Goal: Transaction & Acquisition: Purchase product/service

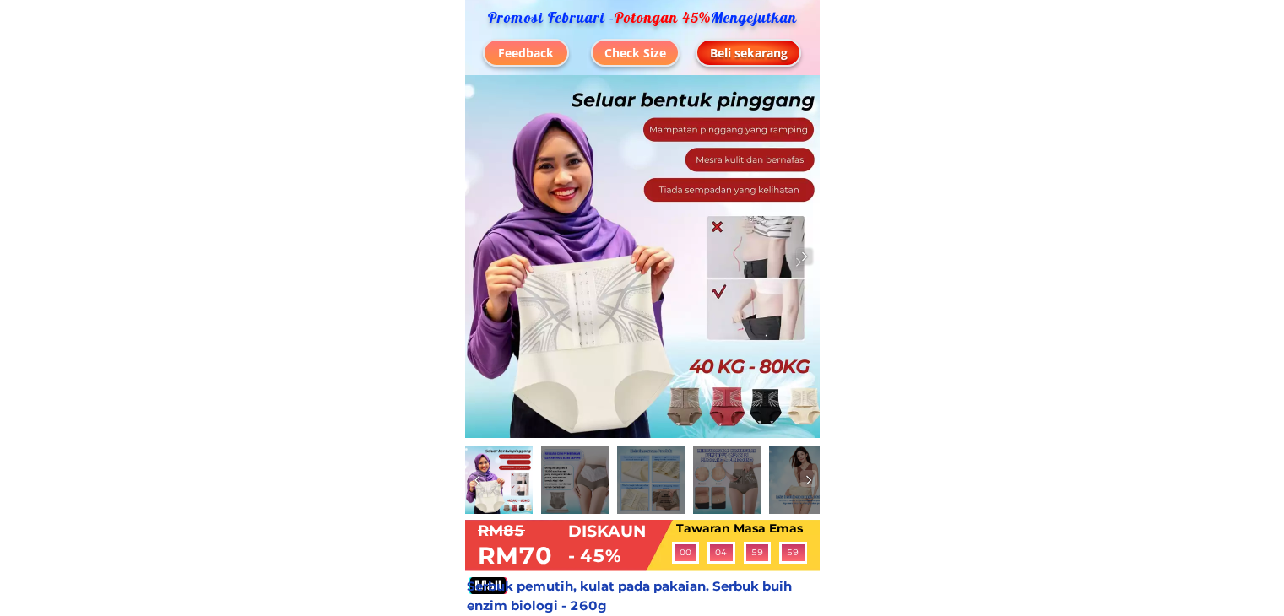
scroll to position [7226, 0]
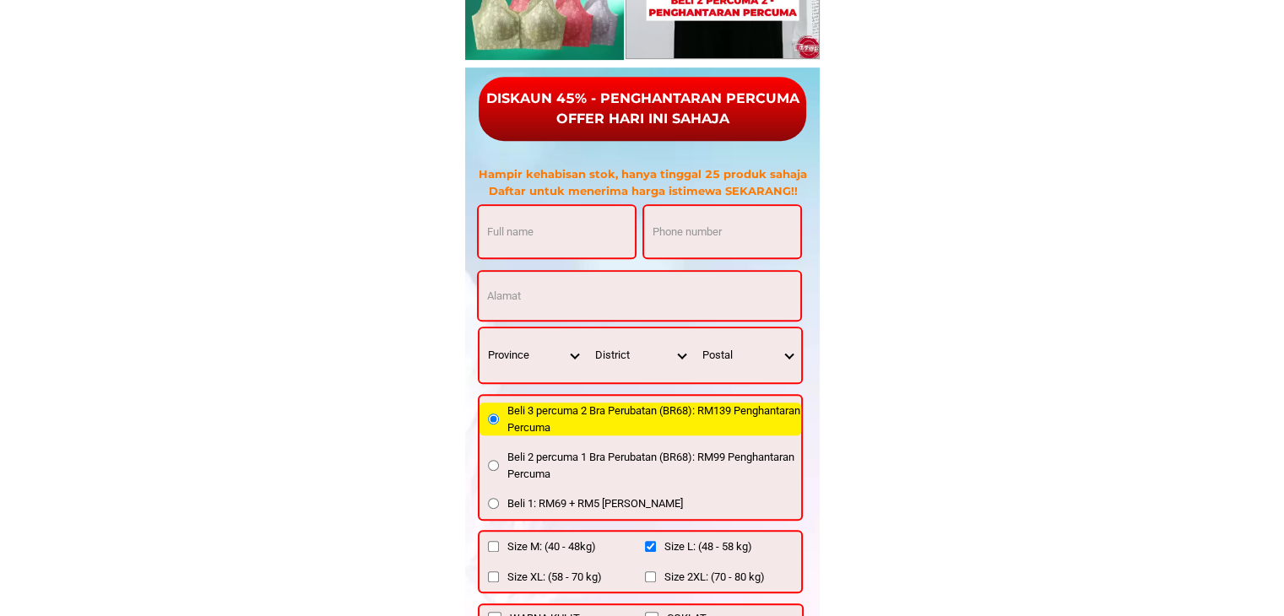
click at [593, 225] on input "Input full_name" at bounding box center [557, 231] width 156 height 51
type input "gg"
click at [691, 244] on input "Input phone_number" at bounding box center [722, 231] width 156 height 51
click at [692, 229] on input "Input phone_number" at bounding box center [722, 231] width 156 height 51
type input "01162556642"
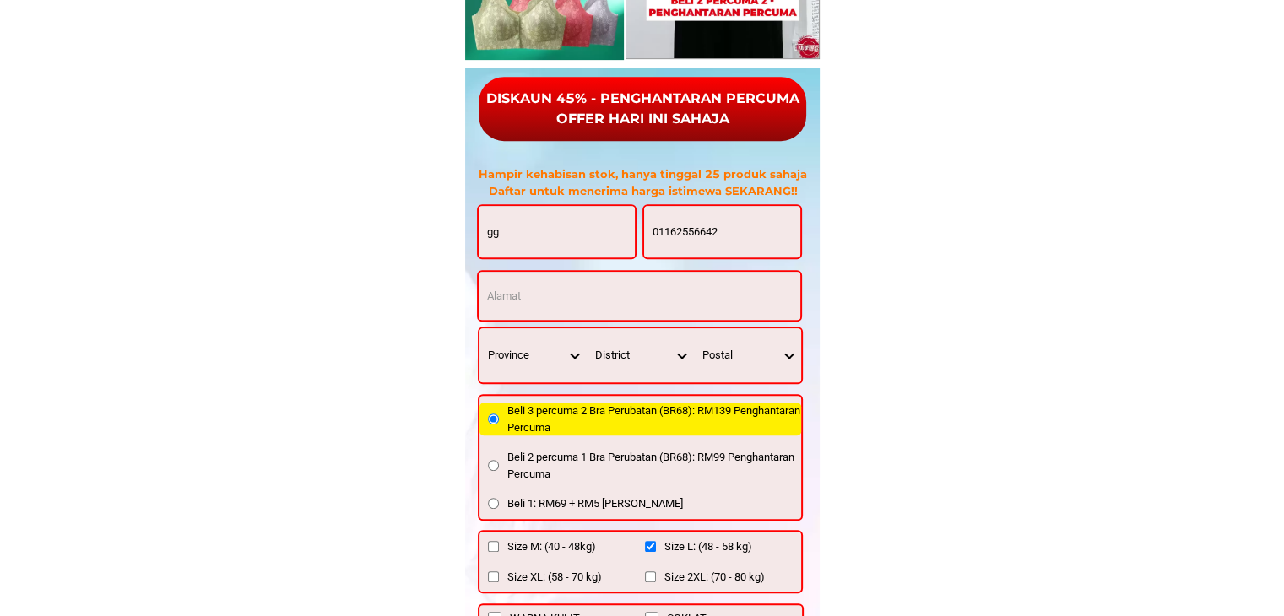
click at [576, 323] on form "gg 01162556642 ORDER NOW Province [GEOGRAPHIC_DATA] [GEOGRAPHIC_DATA] [GEOGRAPH…" at bounding box center [640, 468] width 327 height 528
click at [574, 298] on input "Input address" at bounding box center [640, 296] width 322 height 48
type input "eee"
click at [573, 360] on select "Province [GEOGRAPHIC_DATA] [GEOGRAPHIC_DATA] [GEOGRAPHIC_DATA] [GEOGRAPHIC_DATA…" at bounding box center [533, 355] width 107 height 54
select select "60_R2932285"
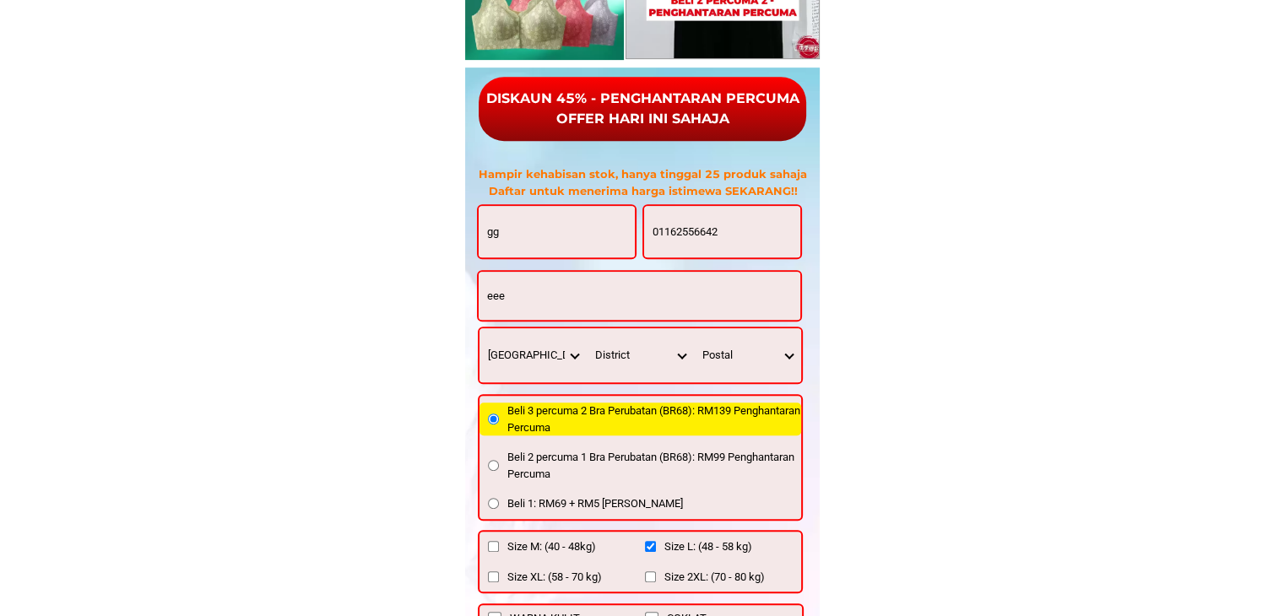
click at [480, 328] on select "Province [GEOGRAPHIC_DATA] [GEOGRAPHIC_DATA] [GEOGRAPHIC_DATA] [GEOGRAPHIC_DATA…" at bounding box center [533, 355] width 107 height 54
drag, startPoint x: 675, startPoint y: 357, endPoint x: 670, endPoint y: 349, distance: 9.1
click at [675, 359] on select "District [GEOGRAPHIC_DATA] [GEOGRAPHIC_DATA] [GEOGRAPHIC_DATA] [GEOGRAPHIC_DATA…" at bounding box center [640, 355] width 107 height 54
select select "60R_R000200"
click at [587, 328] on select "District [GEOGRAPHIC_DATA] [GEOGRAPHIC_DATA] [GEOGRAPHIC_DATA] [GEOGRAPHIC_DATA…" at bounding box center [640, 355] width 107 height 54
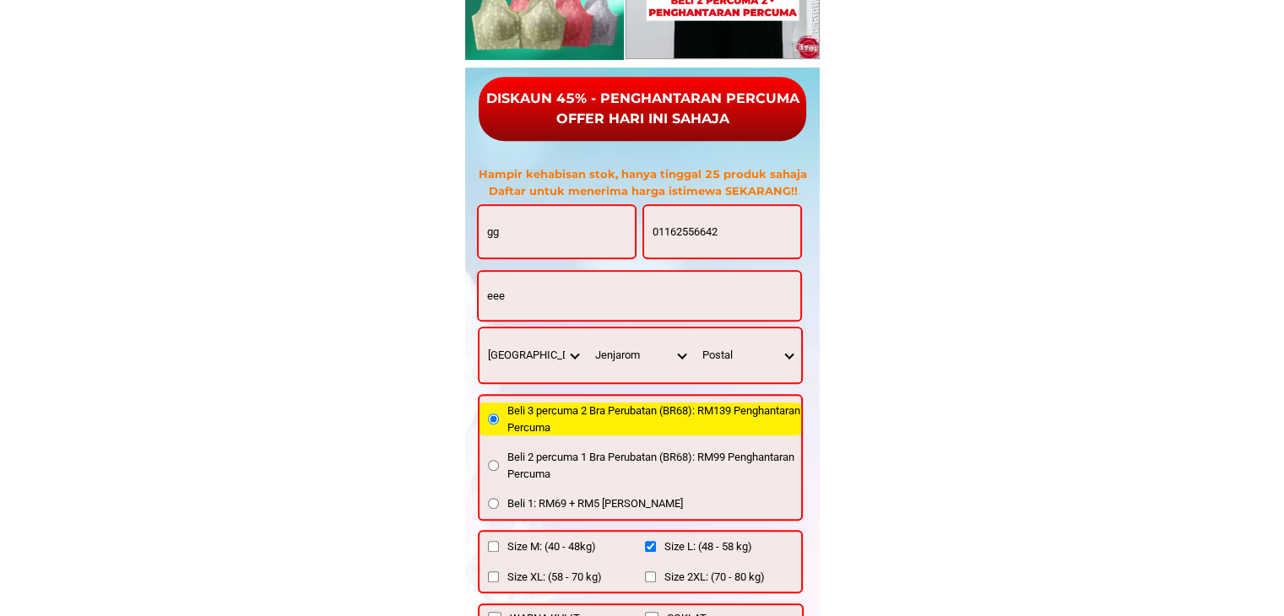
click at [733, 359] on select "Postal 42600 43800 40460 42610 42000" at bounding box center [747, 355] width 107 height 54
select select "42600"
click at [694, 328] on select "Postal 42600 43800 40460 42610 42000" at bounding box center [747, 355] width 107 height 54
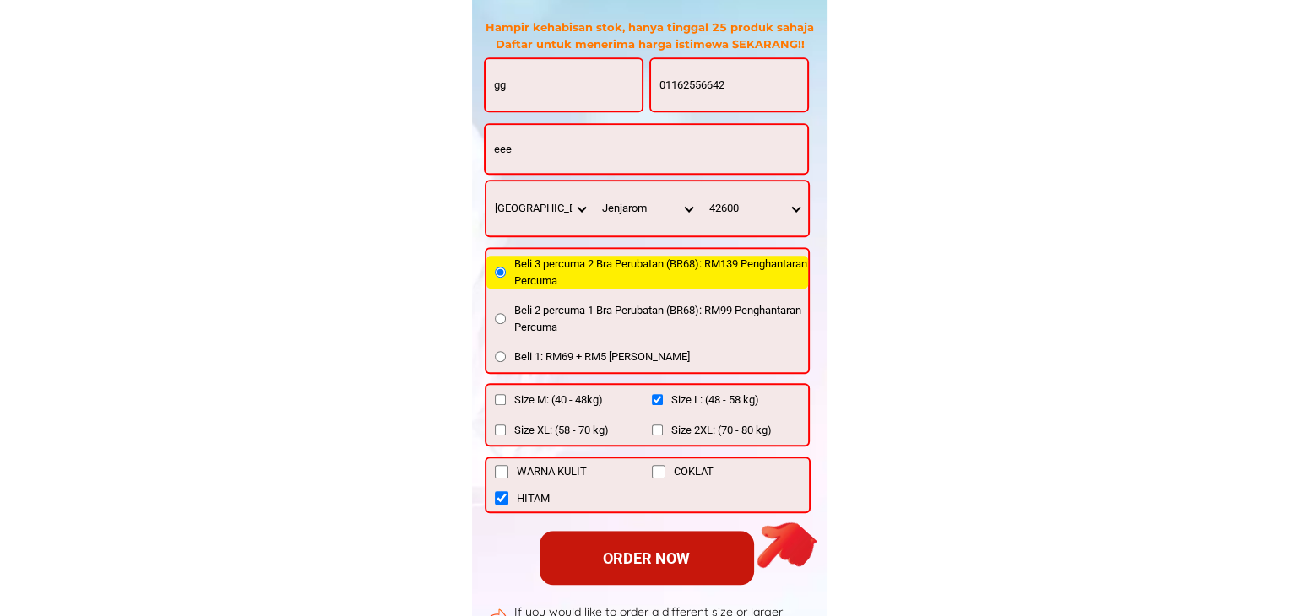
scroll to position [7395, 0]
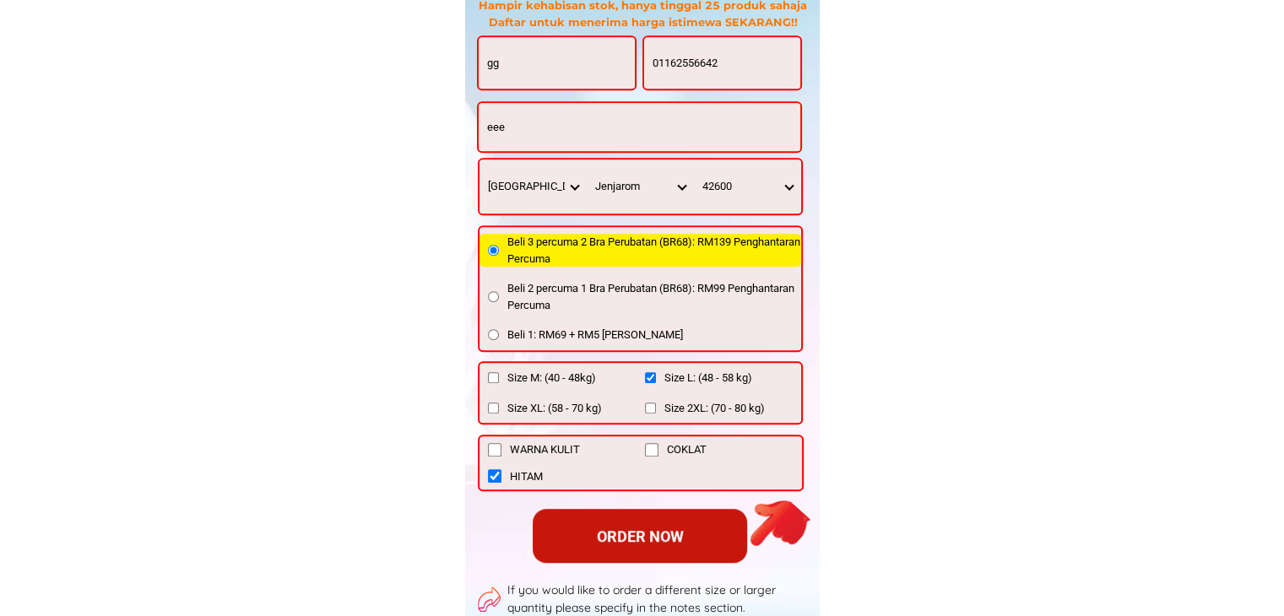
click at [489, 376] on input "Size M: (40 - 48kg)" at bounding box center [493, 377] width 11 height 11
click at [588, 539] on div "ORDER NOW" at bounding box center [639, 536] width 229 height 24
checkbox input "true"
checkbox input "false"
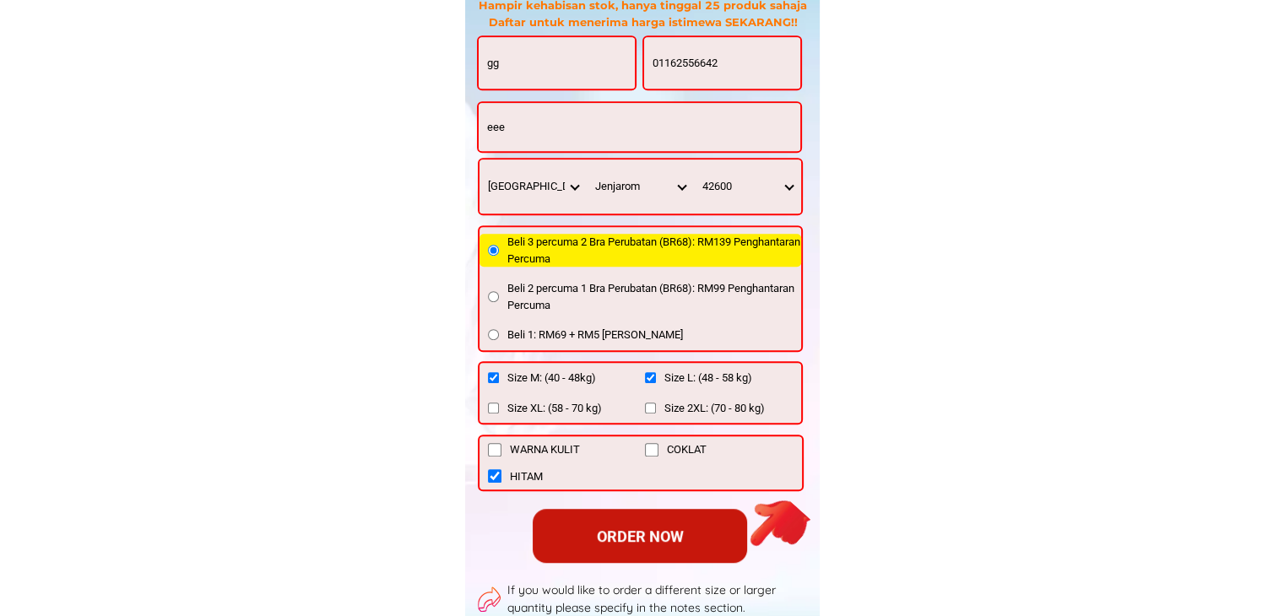
checkbox input "false"
checkbox input "true"
radio input "true"
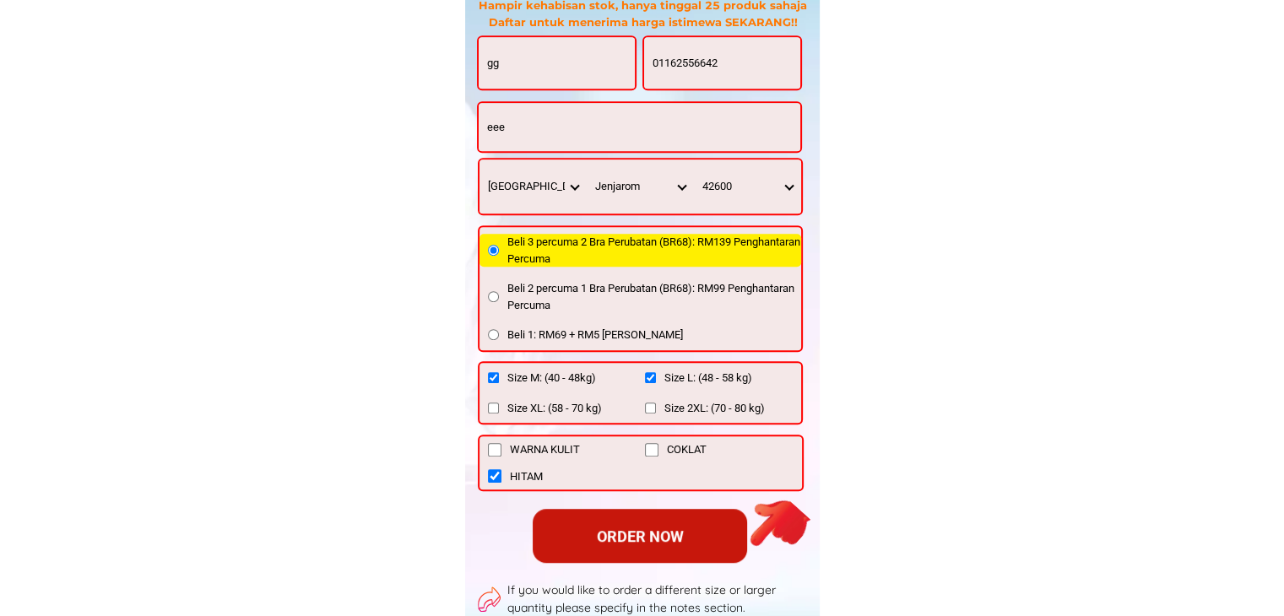
click at [495, 449] on input "WARNA KULIT" at bounding box center [495, 450] width 14 height 14
checkbox input "true"
click at [482, 470] on div "WARNA KULIT COKLAT HITAM" at bounding box center [641, 463] width 326 height 57
click at [496, 476] on input "HITAM" at bounding box center [495, 476] width 14 height 14
checkbox input "false"
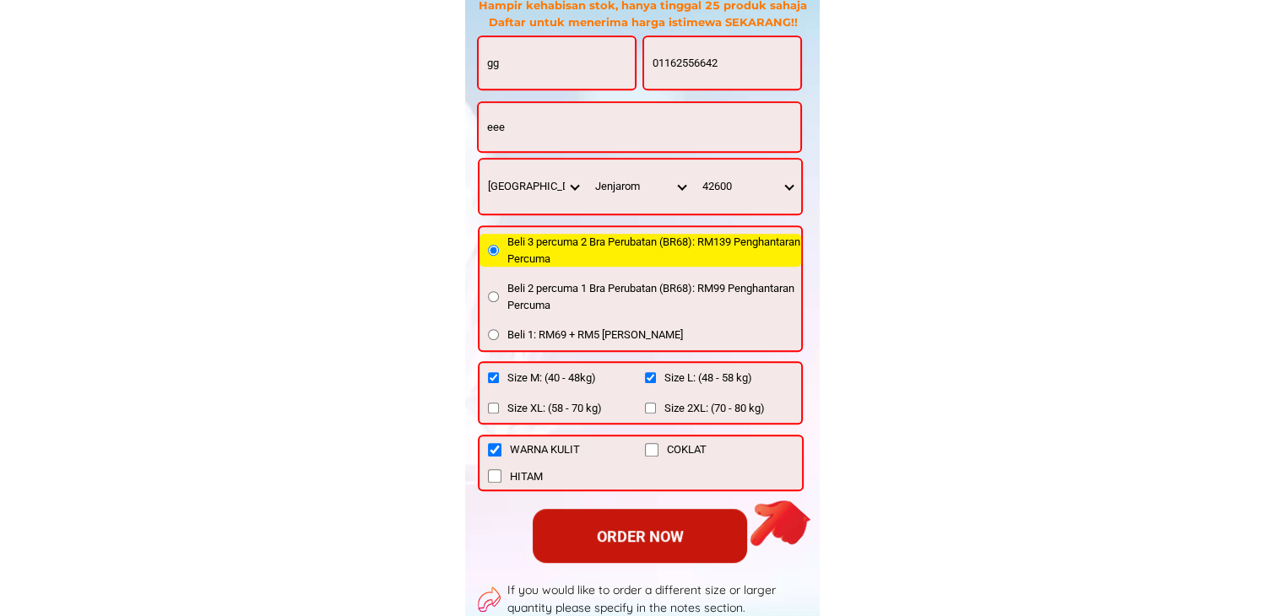
click at [653, 376] on input "Size L: (48 - 58 kg)" at bounding box center [650, 377] width 11 height 11
checkbox input "false"
click at [669, 541] on div "ORDER NOW" at bounding box center [639, 535] width 214 height 23
checkbox input "true"
checkbox input "false"
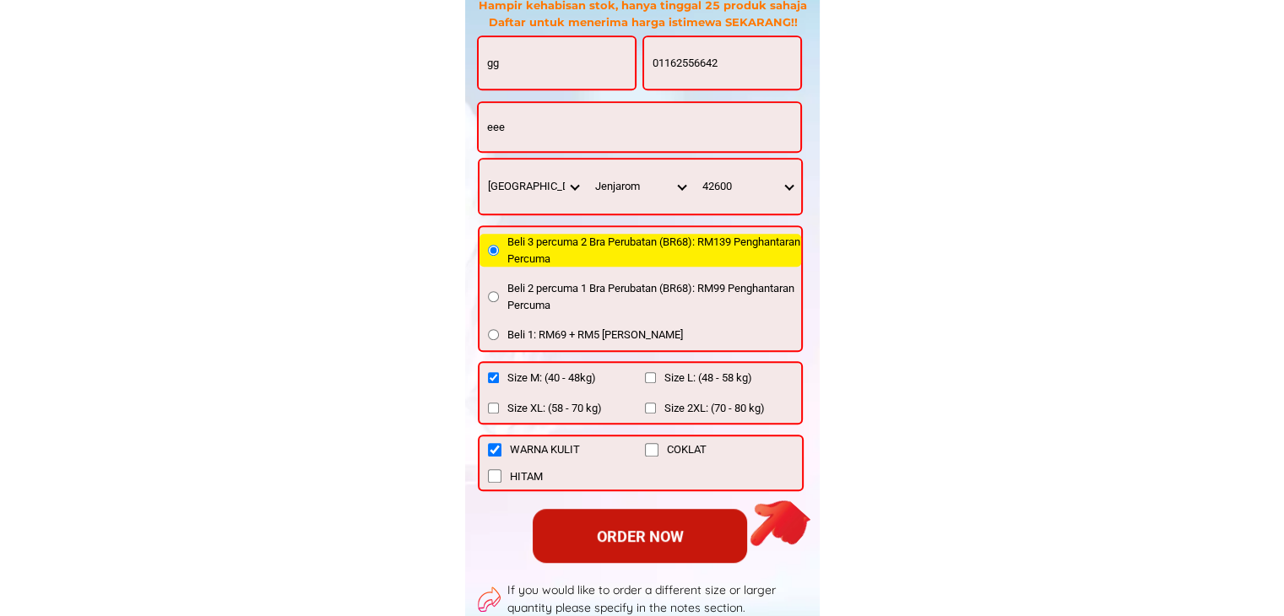
checkbox input "false"
checkbox input "true"
checkbox input "false"
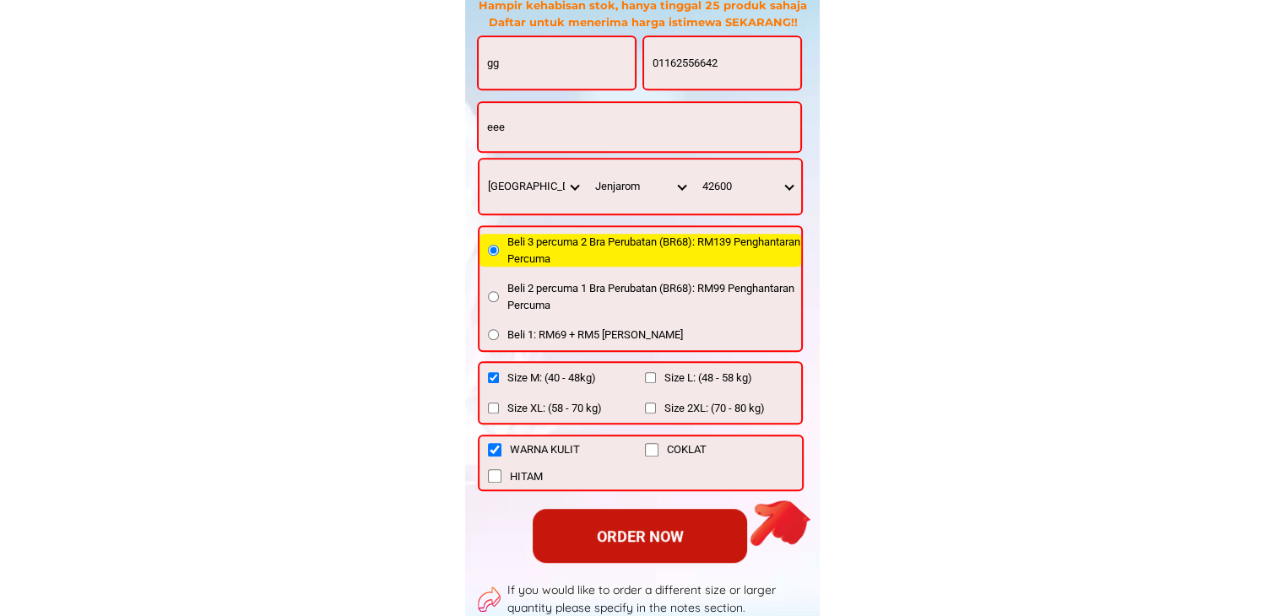
radio input "true"
